Goal: Task Accomplishment & Management: Complete application form

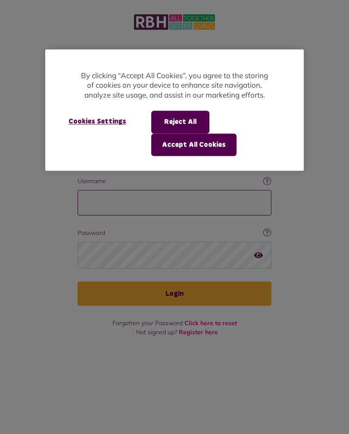
type input "**********"
click at [175, 281] on button "Login" at bounding box center [175, 293] width 194 height 24
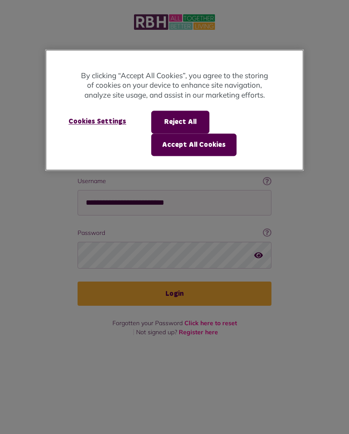
click at [223, 147] on button "Accept All Cookies" at bounding box center [193, 144] width 85 height 22
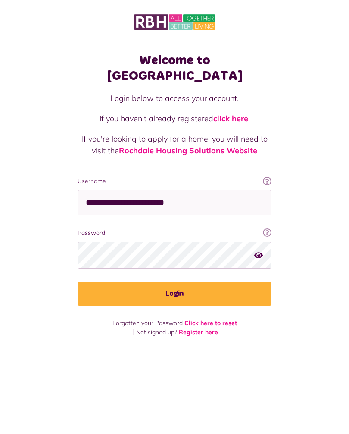
click at [182, 282] on button "Login" at bounding box center [175, 293] width 194 height 24
click at [186, 282] on button "Login" at bounding box center [175, 293] width 194 height 24
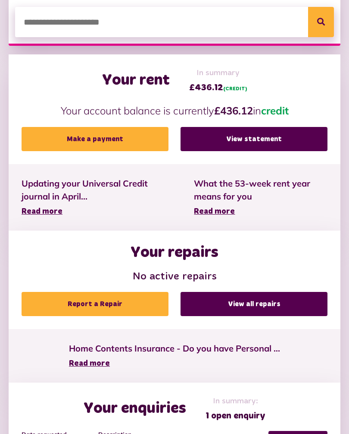
scroll to position [252, 0]
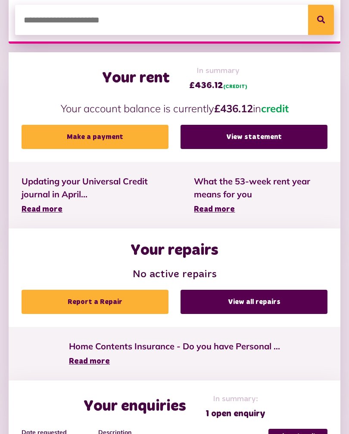
click at [129, 305] on link "Report a Repair" at bounding box center [95, 302] width 147 height 24
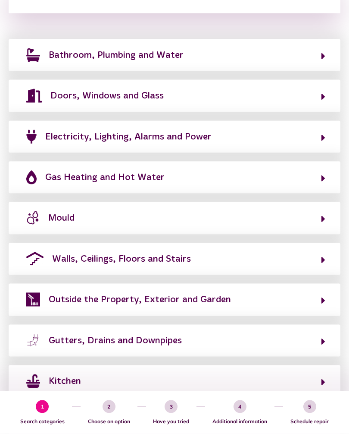
click at [207, 294] on span "Outside the Property, Exterior and Garden" at bounding box center [140, 299] width 182 height 14
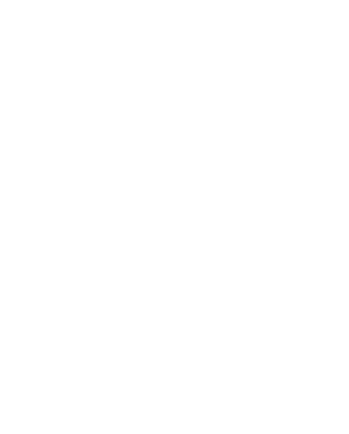
scroll to position [101, 0]
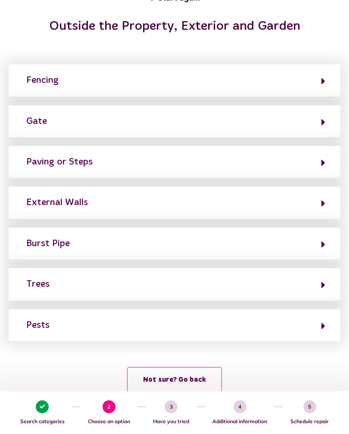
click at [60, 122] on button "Gate" at bounding box center [175, 121] width 302 height 15
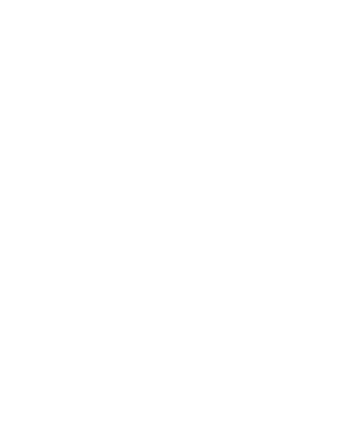
scroll to position [0, 0]
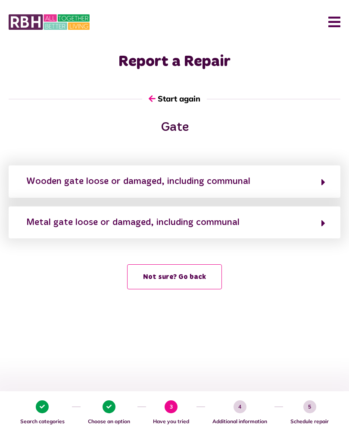
click at [321, 182] on button "Wooden gate loose or damaged, including communal" at bounding box center [175, 181] width 302 height 15
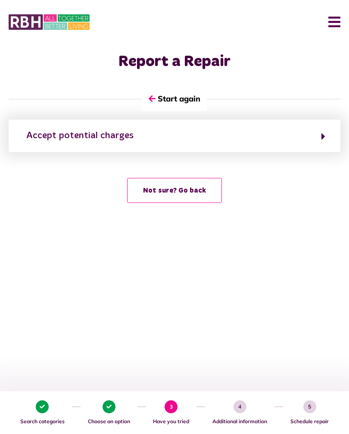
click at [324, 140] on icon "button" at bounding box center [324, 136] width 4 height 10
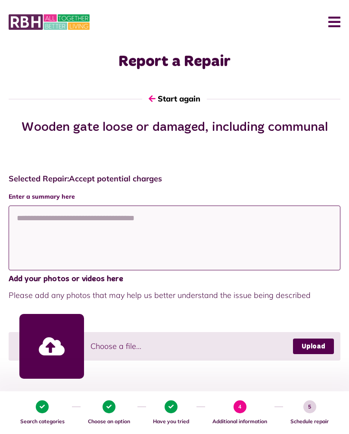
click at [38, 218] on textarea at bounding box center [175, 237] width 332 height 65
click at [38, 223] on textarea "**********" at bounding box center [175, 237] width 332 height 65
click at [225, 217] on textarea "**********" at bounding box center [175, 237] width 332 height 65
click at [100, 217] on textarea "**********" at bounding box center [175, 237] width 332 height 65
click at [223, 219] on textarea "**********" at bounding box center [175, 237] width 332 height 65
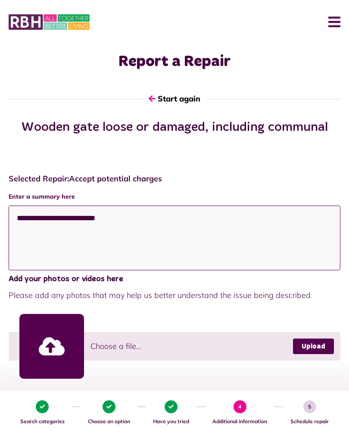
type textarea "**********"
type textarea "*********"
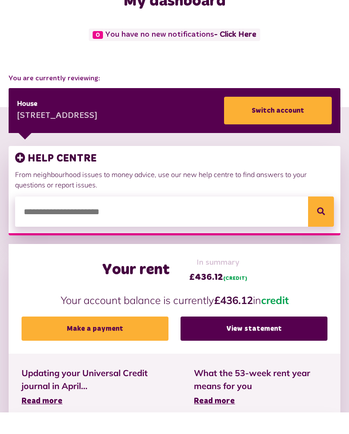
scroll to position [327, 0]
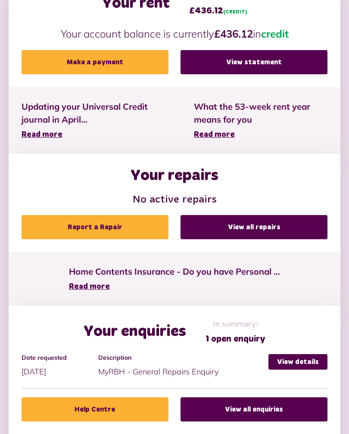
click at [297, 318] on div "Your enquiries In summary: 1 open enquiry" at bounding box center [175, 331] width 306 height 27
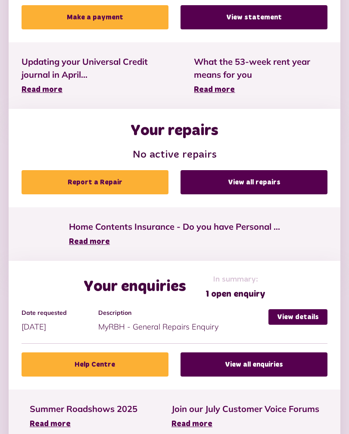
click at [252, 365] on link "View all enquiries" at bounding box center [254, 364] width 147 height 24
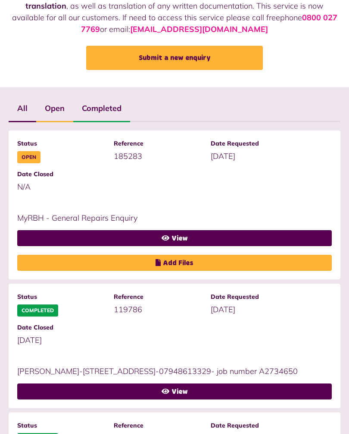
scroll to position [91, 0]
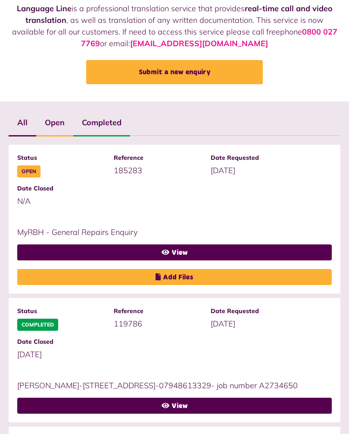
click at [180, 256] on link "View" at bounding box center [174, 252] width 315 height 16
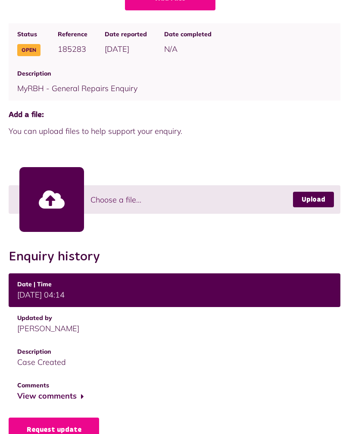
scroll to position [107, 0]
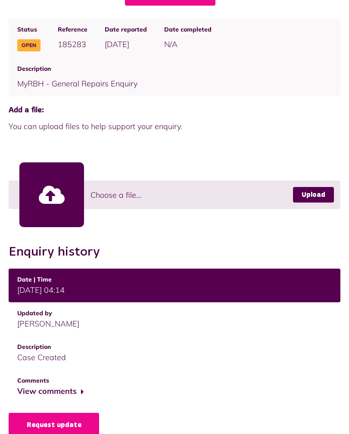
click at [66, 395] on button "View comments" at bounding box center [50, 391] width 67 height 13
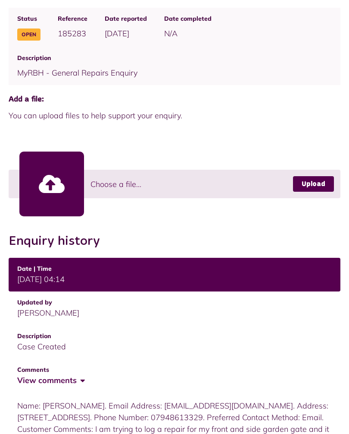
scroll to position [0, 0]
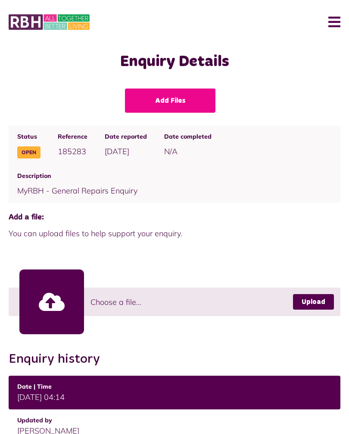
click at [332, 30] on button "Menu" at bounding box center [331, 22] width 19 height 27
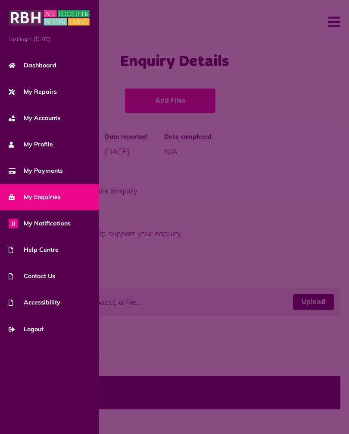
click at [222, 261] on span at bounding box center [174, 217] width 349 height 434
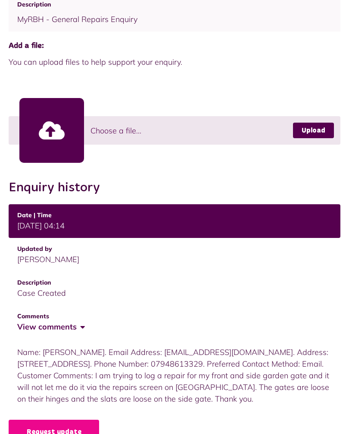
scroll to position [178, 0]
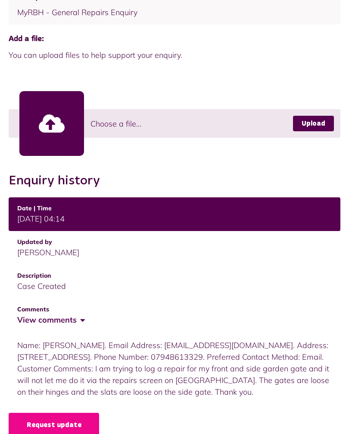
click at [75, 321] on button "View comments" at bounding box center [50, 320] width 67 height 13
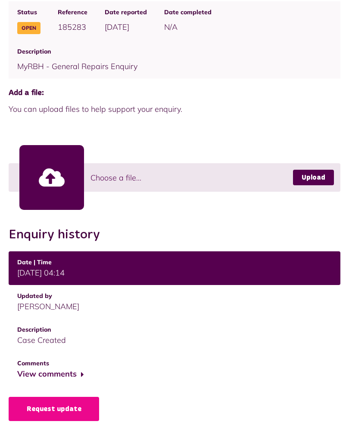
scroll to position [107, 0]
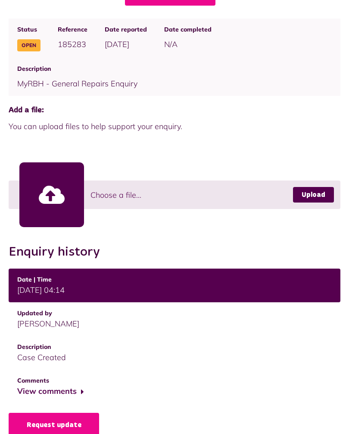
click at [82, 393] on button "View comments" at bounding box center [50, 391] width 67 height 13
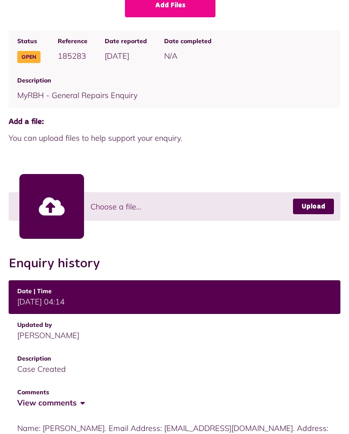
scroll to position [0, 0]
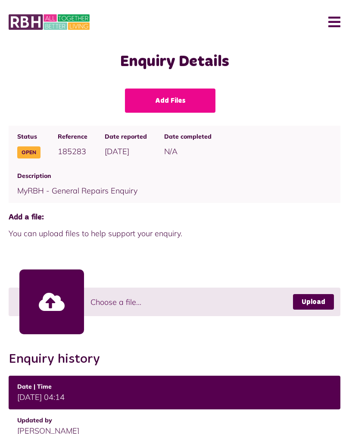
click at [340, 13] on button "Menu" at bounding box center [331, 22] width 19 height 27
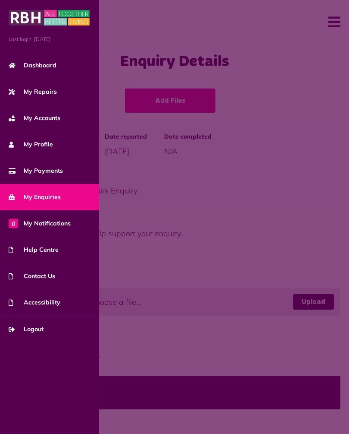
click at [56, 93] on link "My Repairs" at bounding box center [49, 92] width 99 height 26
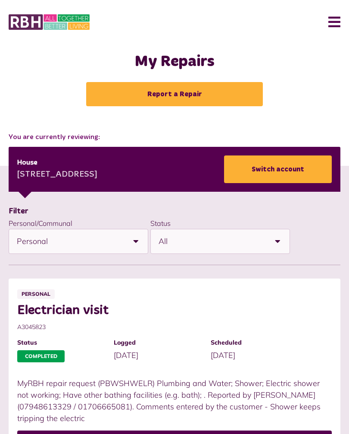
click at [197, 92] on link "Report a Repair" at bounding box center [174, 94] width 177 height 24
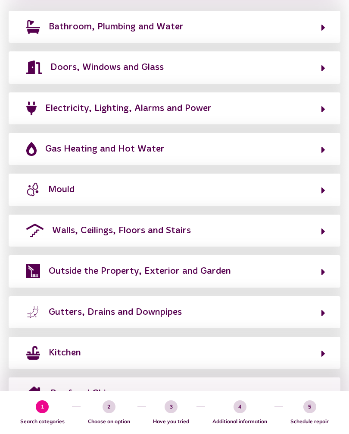
click at [218, 266] on span "Outside the Property, Exterior and Garden" at bounding box center [140, 271] width 182 height 14
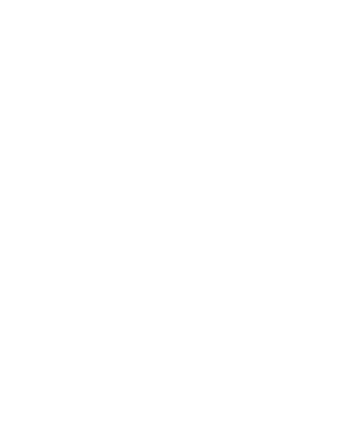
scroll to position [101, 0]
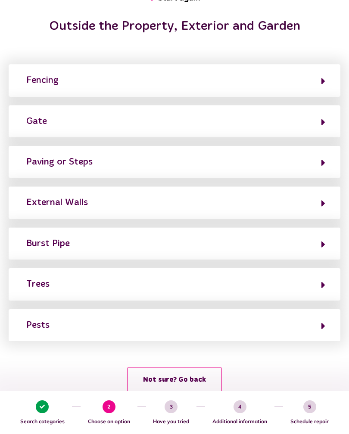
click at [322, 122] on icon "button" at bounding box center [324, 122] width 4 height 10
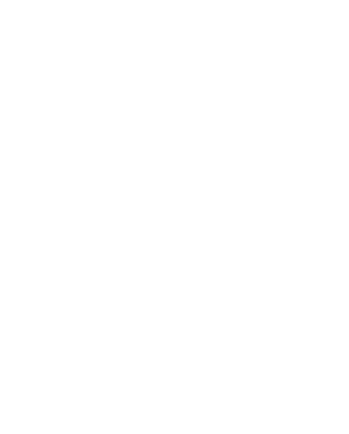
scroll to position [0, 0]
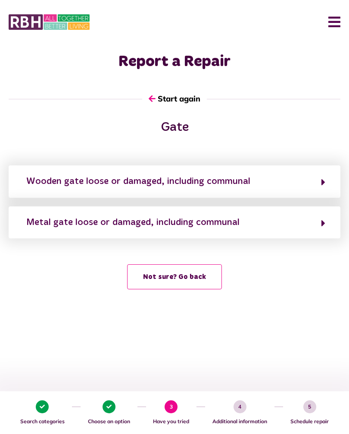
click at [325, 180] on icon "button" at bounding box center [324, 182] width 4 height 10
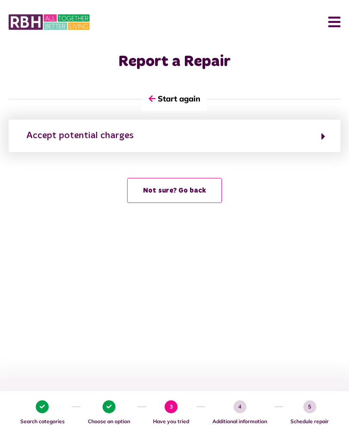
click at [325, 136] on icon "button" at bounding box center [324, 136] width 4 height 10
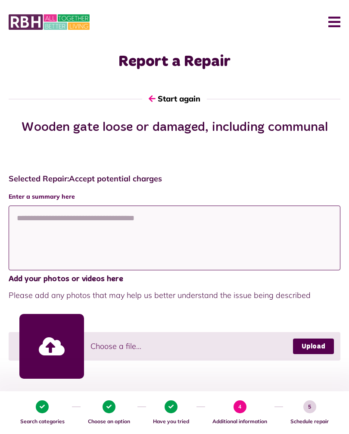
click at [43, 219] on textarea at bounding box center [175, 237] width 332 height 65
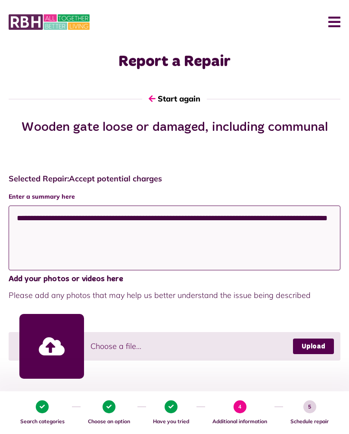
click at [271, 218] on textarea "**********" at bounding box center [175, 237] width 332 height 65
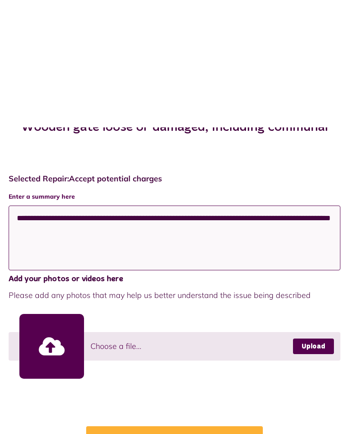
scroll to position [132, 0]
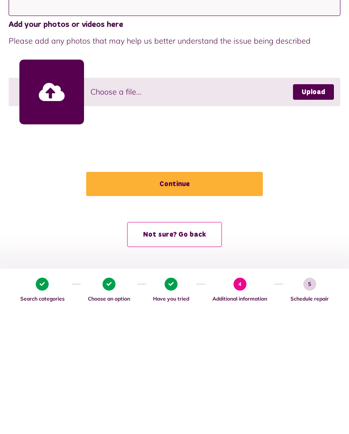
type textarea "**********"
click at [174, 294] on button "Continue" at bounding box center [174, 306] width 177 height 24
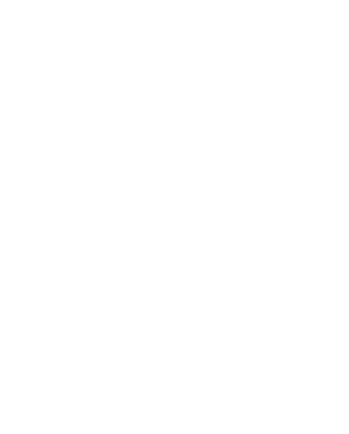
scroll to position [0, 0]
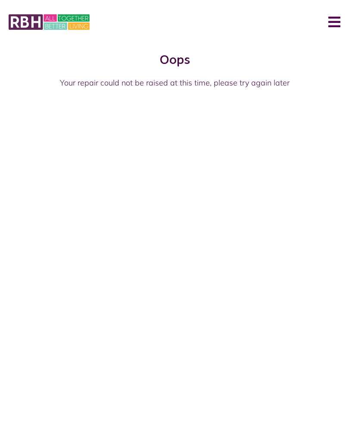
click at [333, 29] on button "Menu" at bounding box center [331, 22] width 19 height 27
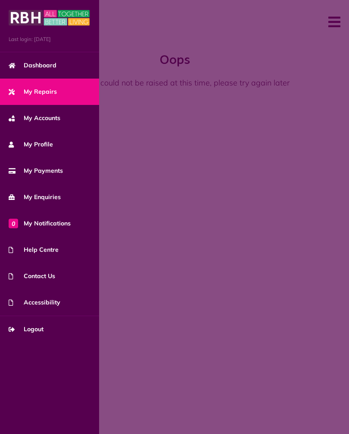
click at [337, 29] on span at bounding box center [174, 217] width 349 height 434
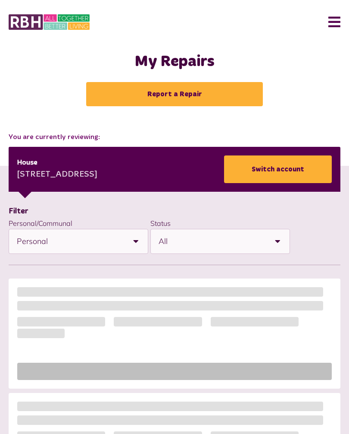
click at [334, 26] on button "Menu" at bounding box center [331, 22] width 19 height 27
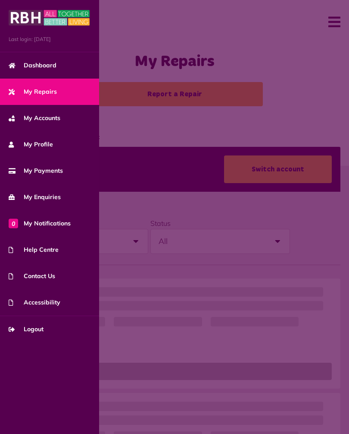
click at [302, 107] on span at bounding box center [174, 217] width 349 height 434
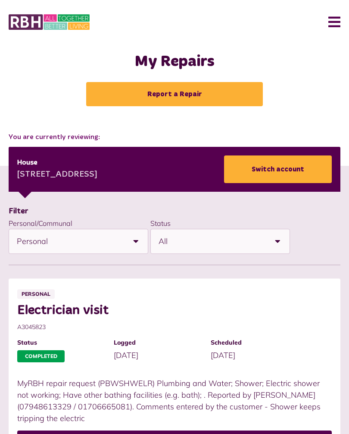
click at [332, 26] on button "Menu" at bounding box center [331, 22] width 19 height 27
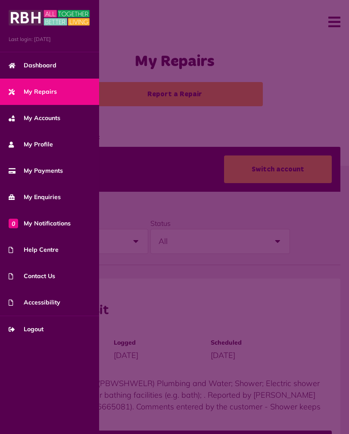
click at [303, 116] on span at bounding box center [174, 217] width 349 height 434
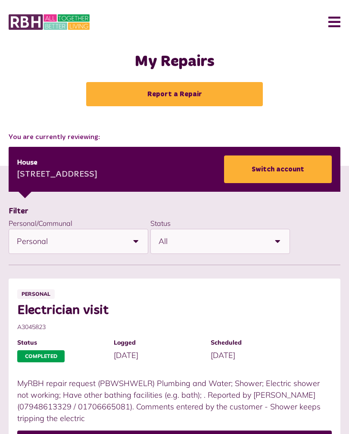
click at [304, 103] on div "My Repairs Report a Repair" at bounding box center [175, 84] width 332 height 62
click at [333, 28] on button "Menu" at bounding box center [331, 22] width 19 height 27
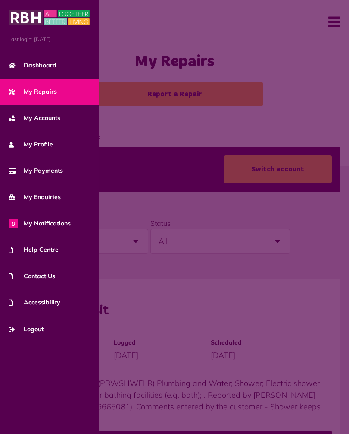
click at [333, 333] on span at bounding box center [174, 217] width 349 height 434
